Goal: Communication & Community: Answer question/provide support

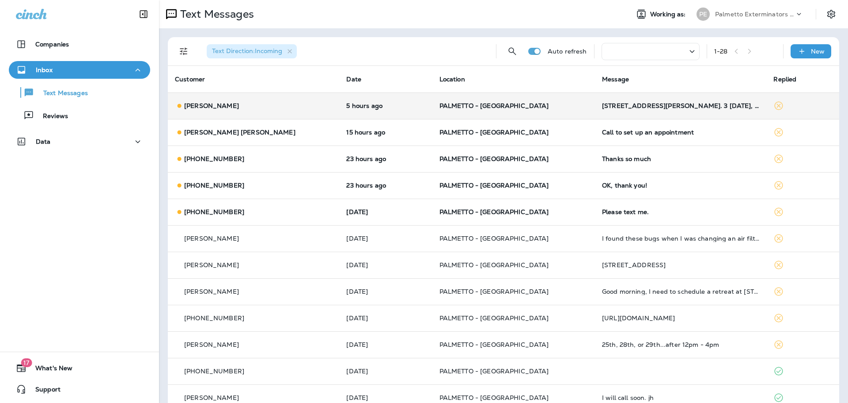
click at [183, 106] on icon at bounding box center [179, 105] width 9 height 9
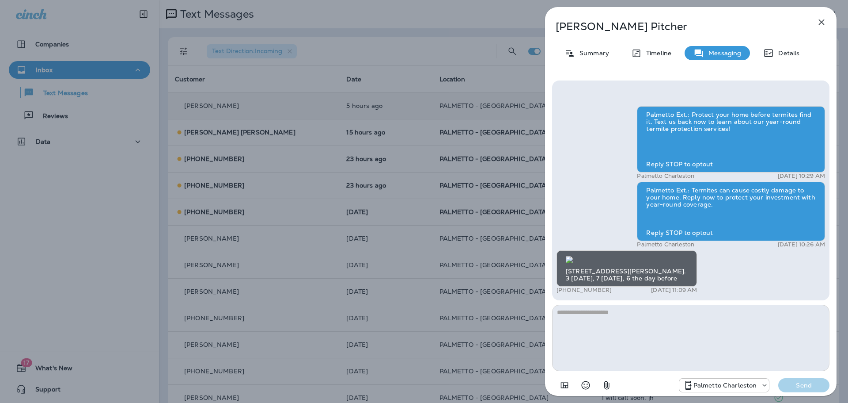
click at [573, 256] on img at bounding box center [569, 259] width 7 height 7
drag, startPoint x: 818, startPoint y: 19, endPoint x: 814, endPoint y: 23, distance: 5.9
click at [818, 19] on icon "button" at bounding box center [822, 22] width 11 height 11
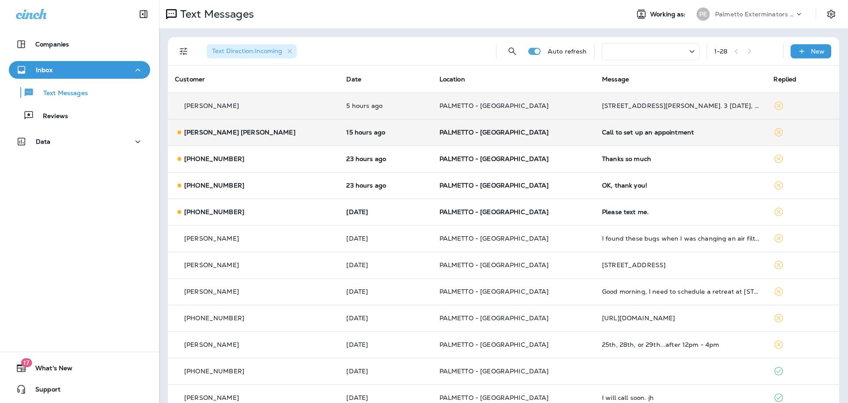
click at [201, 133] on p "[PERSON_NAME] [PERSON_NAME]" at bounding box center [239, 132] width 111 height 7
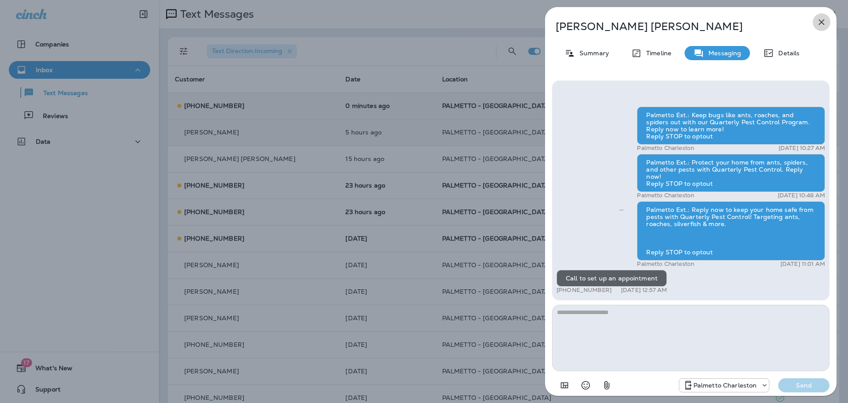
click at [819, 17] on icon "button" at bounding box center [822, 22] width 11 height 11
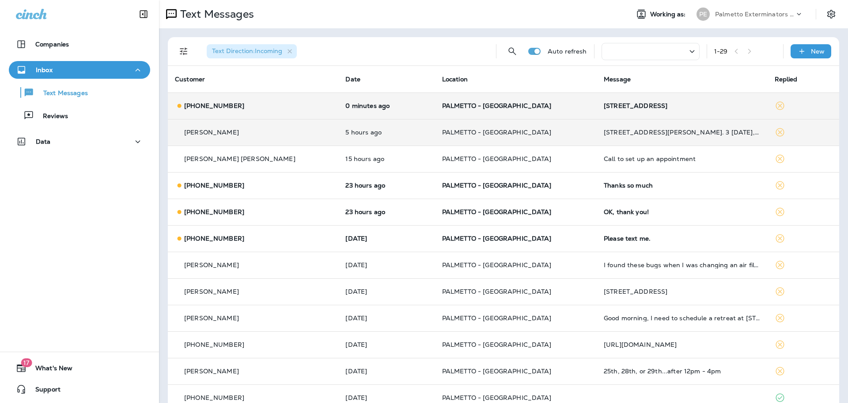
click at [220, 105] on p "[PHONE_NUMBER]" at bounding box center [214, 105] width 60 height 7
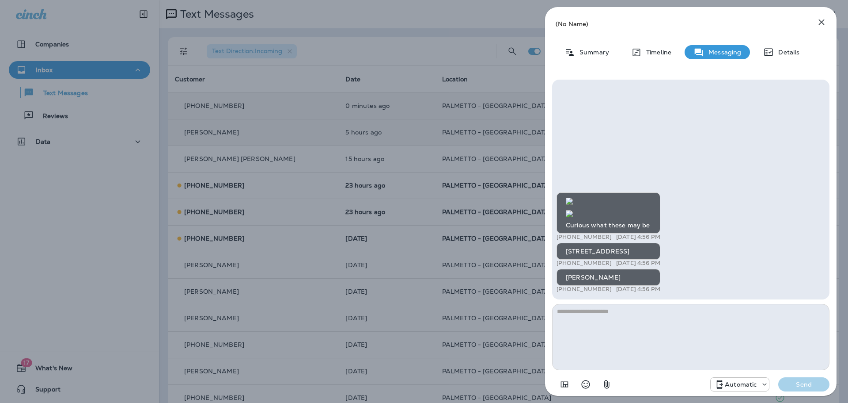
click at [573, 210] on img at bounding box center [569, 213] width 7 height 7
click at [616, 313] on textarea at bounding box center [691, 337] width 278 height 66
type textarea "**********"
click at [790, 380] on p "Send" at bounding box center [804, 384] width 37 height 8
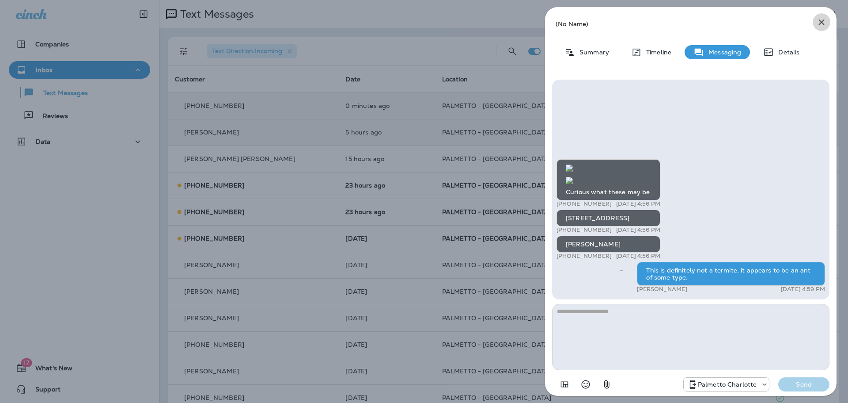
click at [825, 23] on icon "button" at bounding box center [822, 22] width 11 height 11
